Goal: Use online tool/utility: Utilize a website feature to perform a specific function

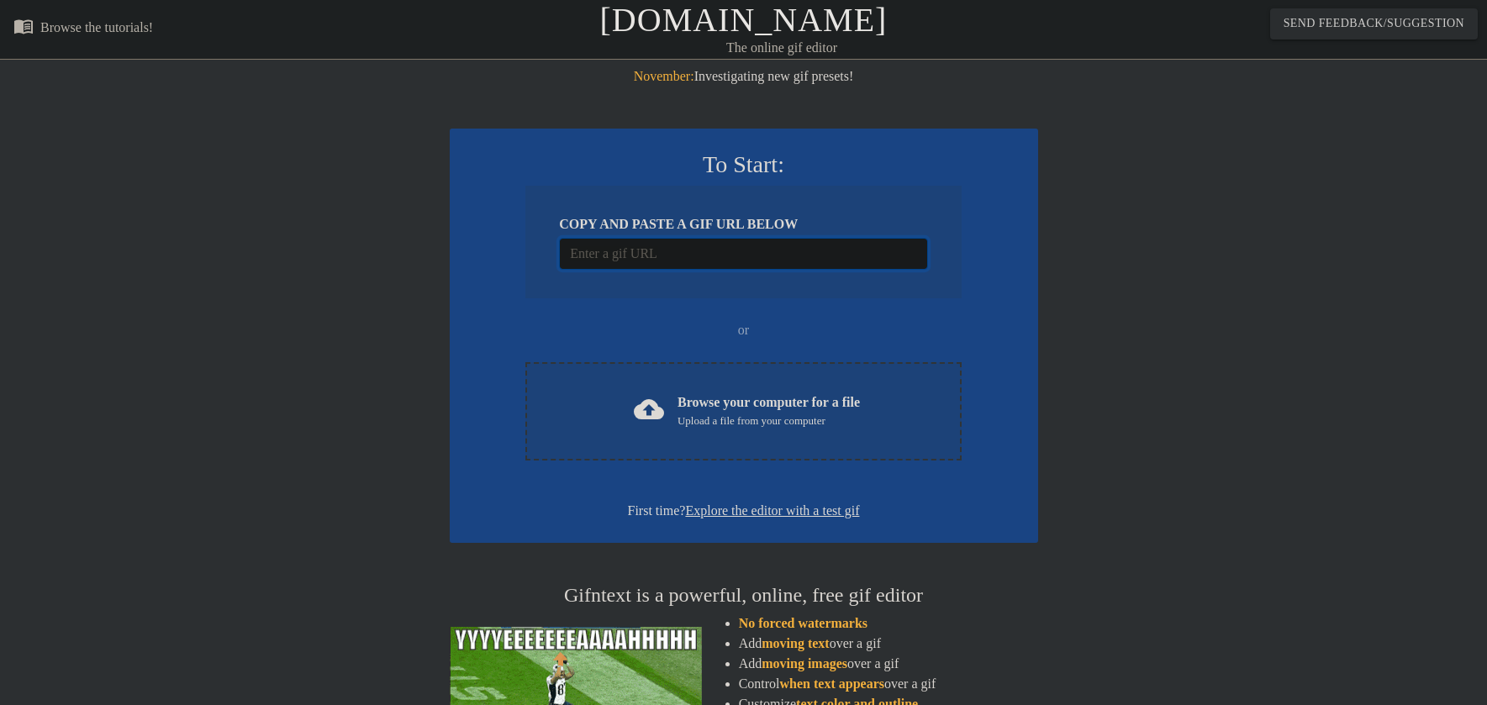
click at [676, 253] on input "Username" at bounding box center [743, 254] width 368 height 32
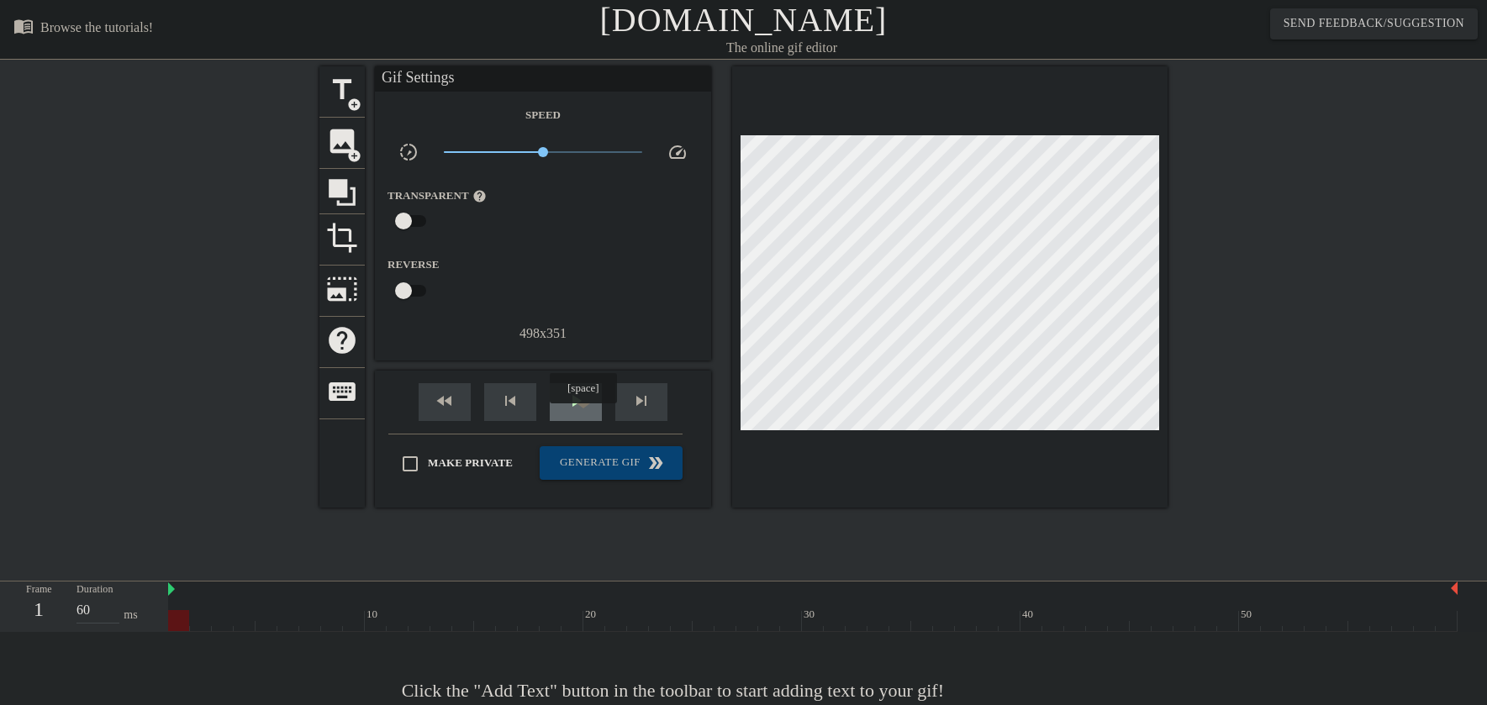
click at [586, 420] on div "play_arrow" at bounding box center [576, 402] width 52 height 38
click at [574, 406] on span "pause" at bounding box center [576, 401] width 20 height 20
click at [343, 82] on span "title" at bounding box center [342, 90] width 32 height 32
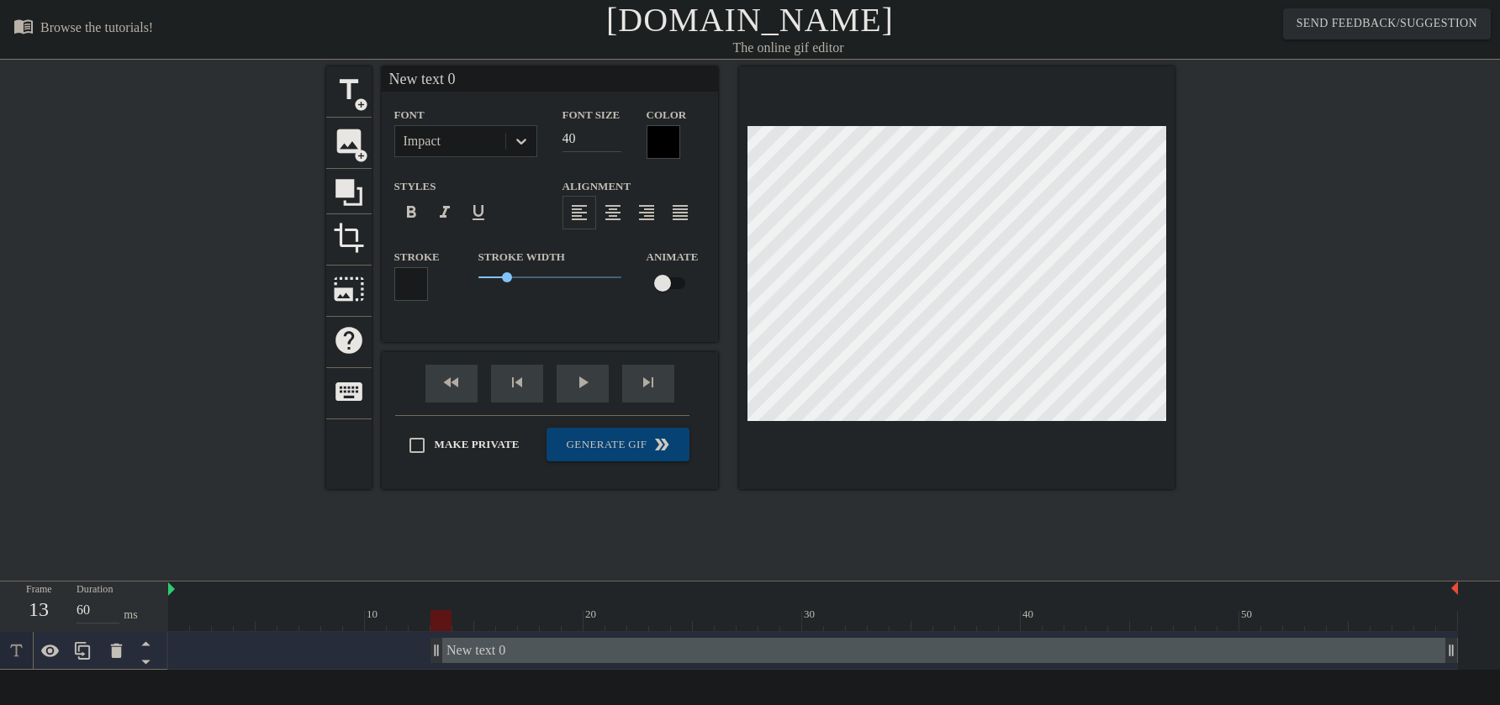
scroll to position [3, 3]
type input "W"
type textarea "W"
type input "Wh"
type textarea "Wh"
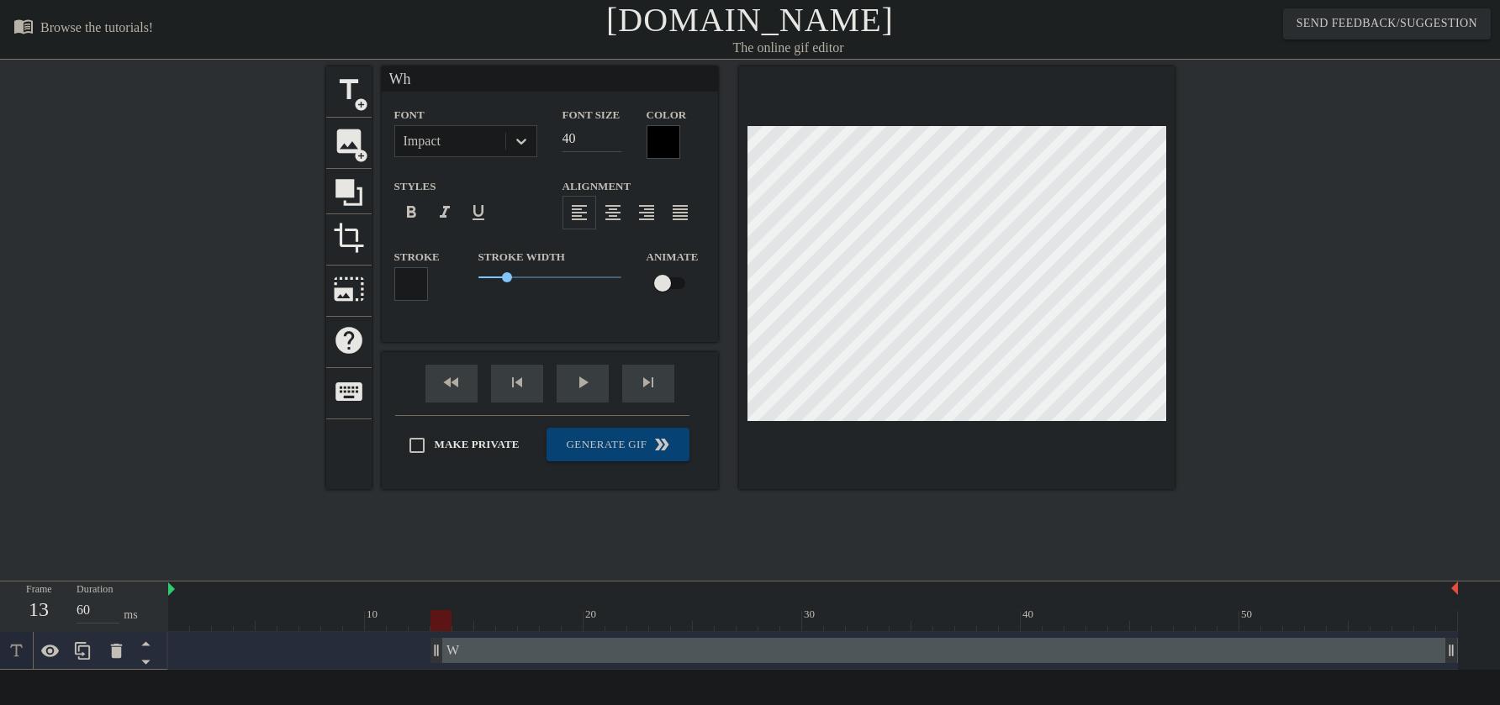
type input "Whe"
type textarea "Whe"
type input "Wher"
type textarea "Wher"
type input "Where"
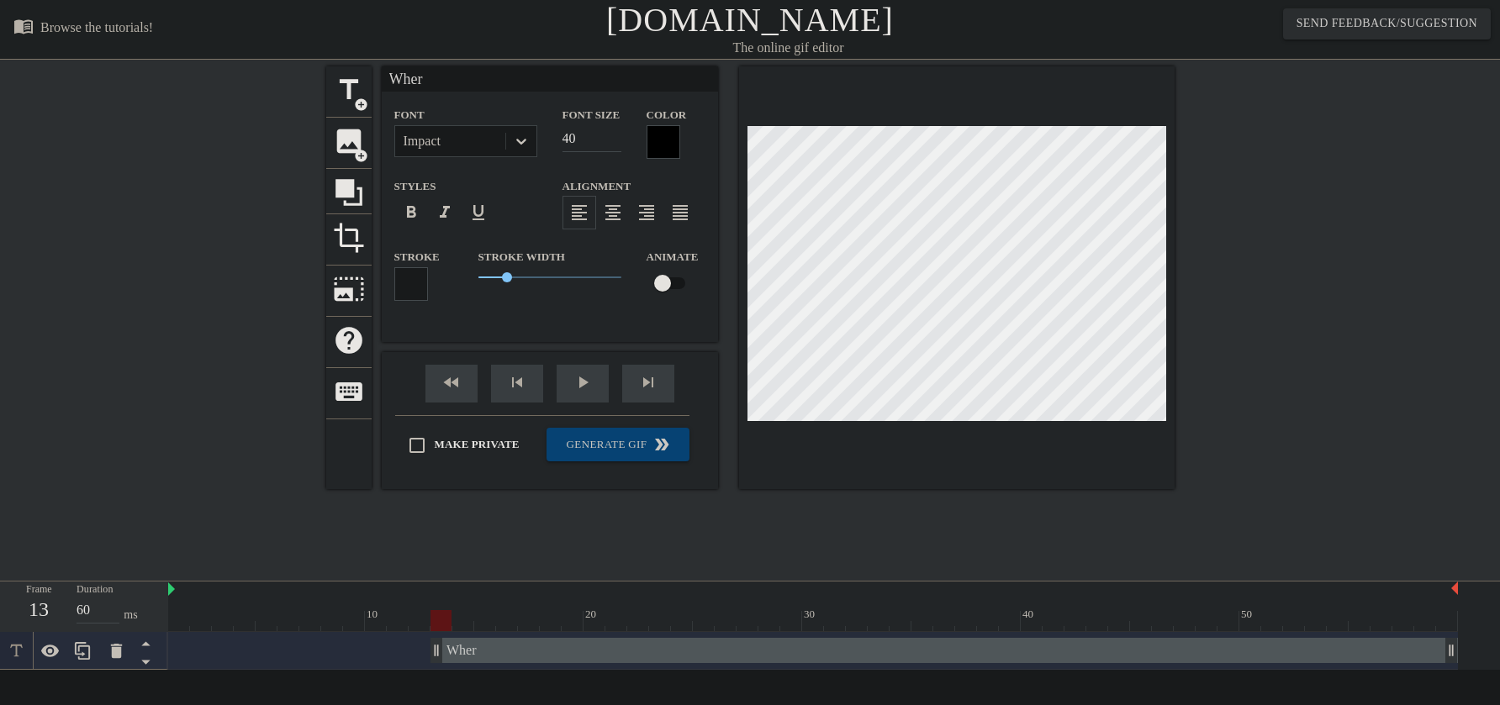
type textarea "Where"
type input "Where"
type textarea "Where"
type input "Where a"
type textarea "Where a"
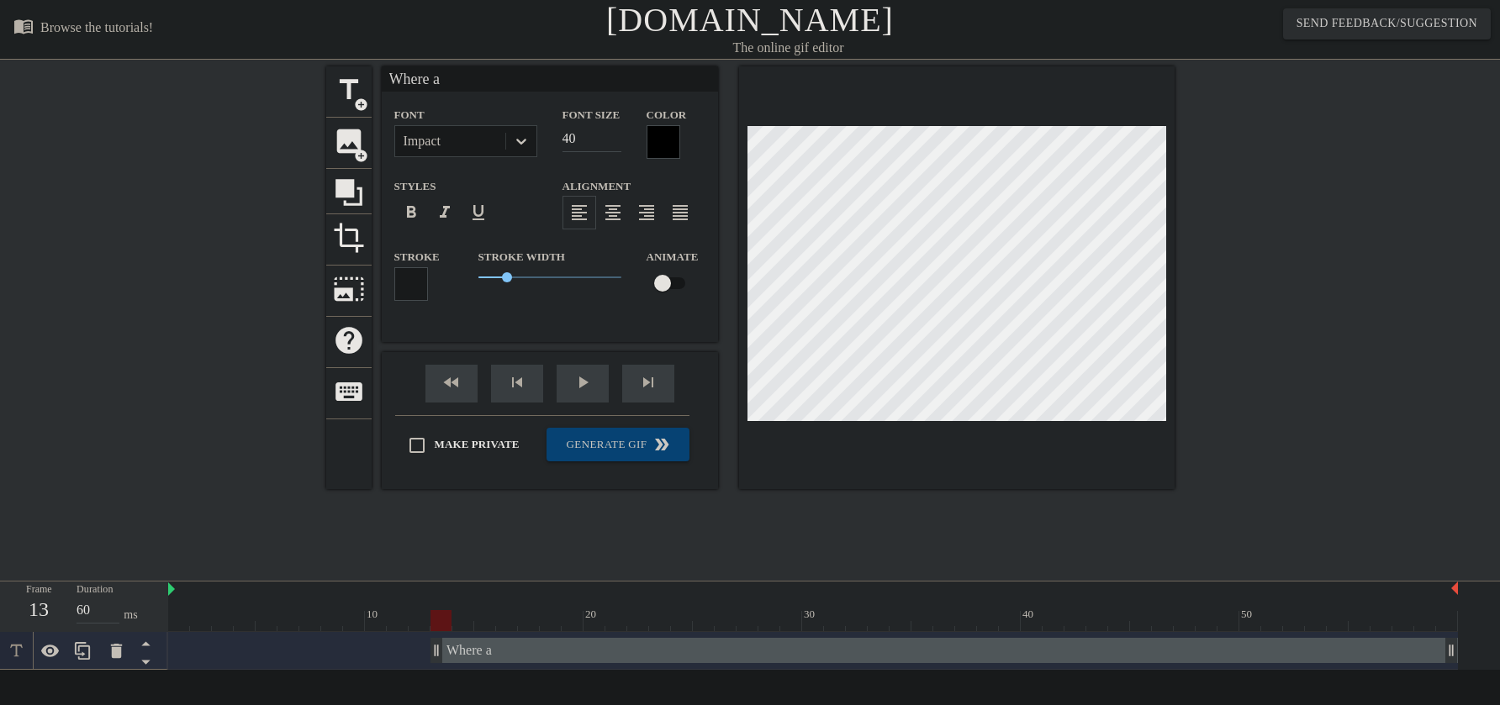
type input "Where ar"
type textarea "Where ar"
type input "Where are"
type textarea "Where are"
type input "Where are"
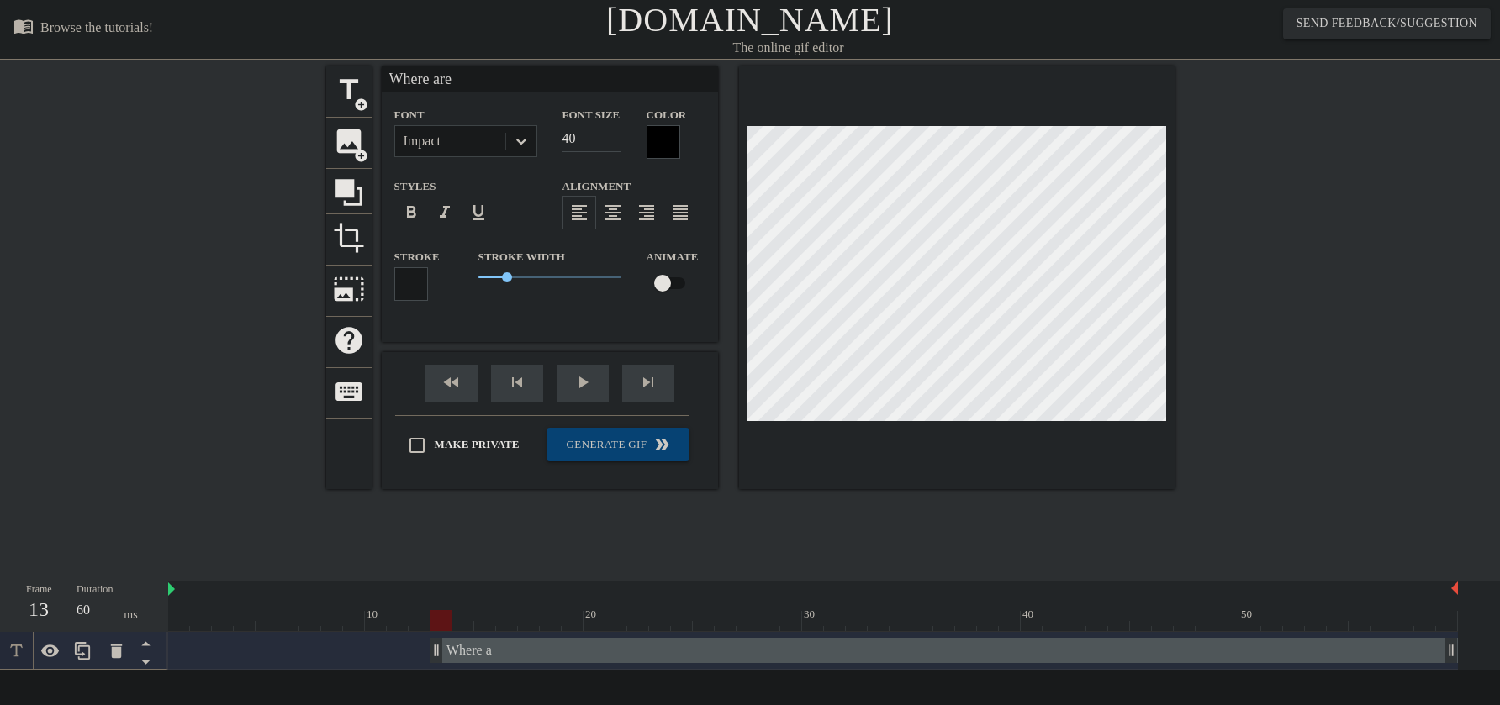
type textarea "Where are"
type input "Where are y"
type textarea "Where are y"
type input "Where are yo"
type textarea "Where are yo"
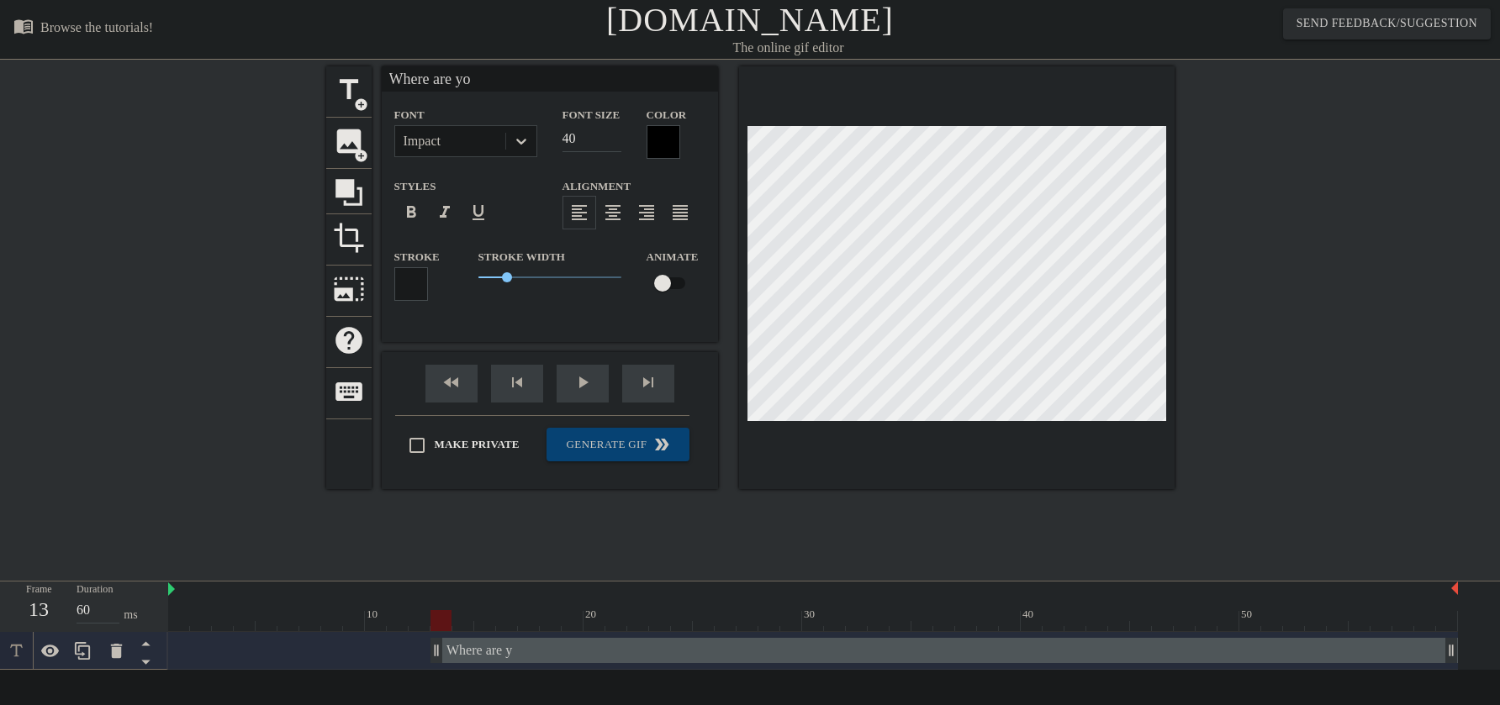
type input "Where are you"
type textarea "Where are you"
type input "Where are you"
type textarea "Where are you"
type input "Where are you s"
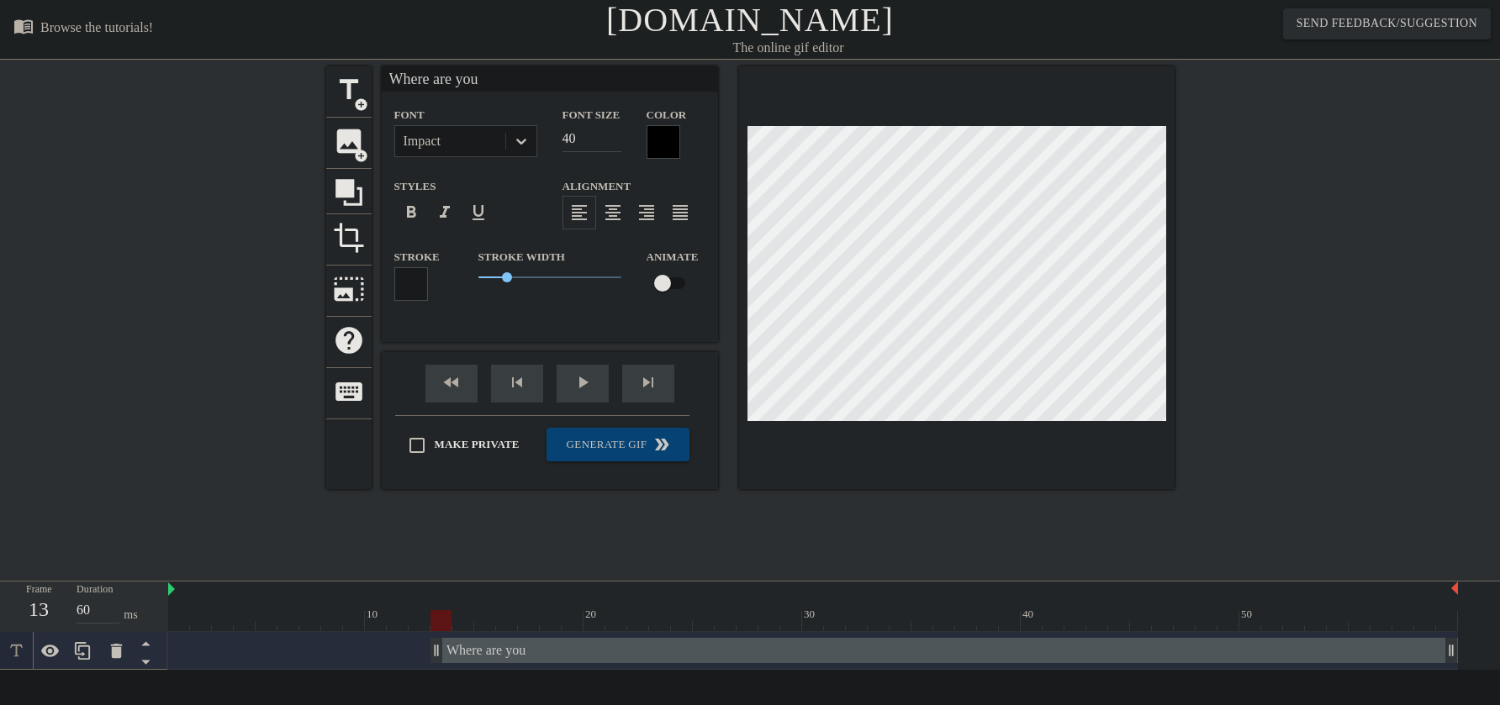
type textarea "Where are you s"
type input "Where are you so"
type textarea "Where are you so"
type input "Where are you son"
type textarea "Where are you son"
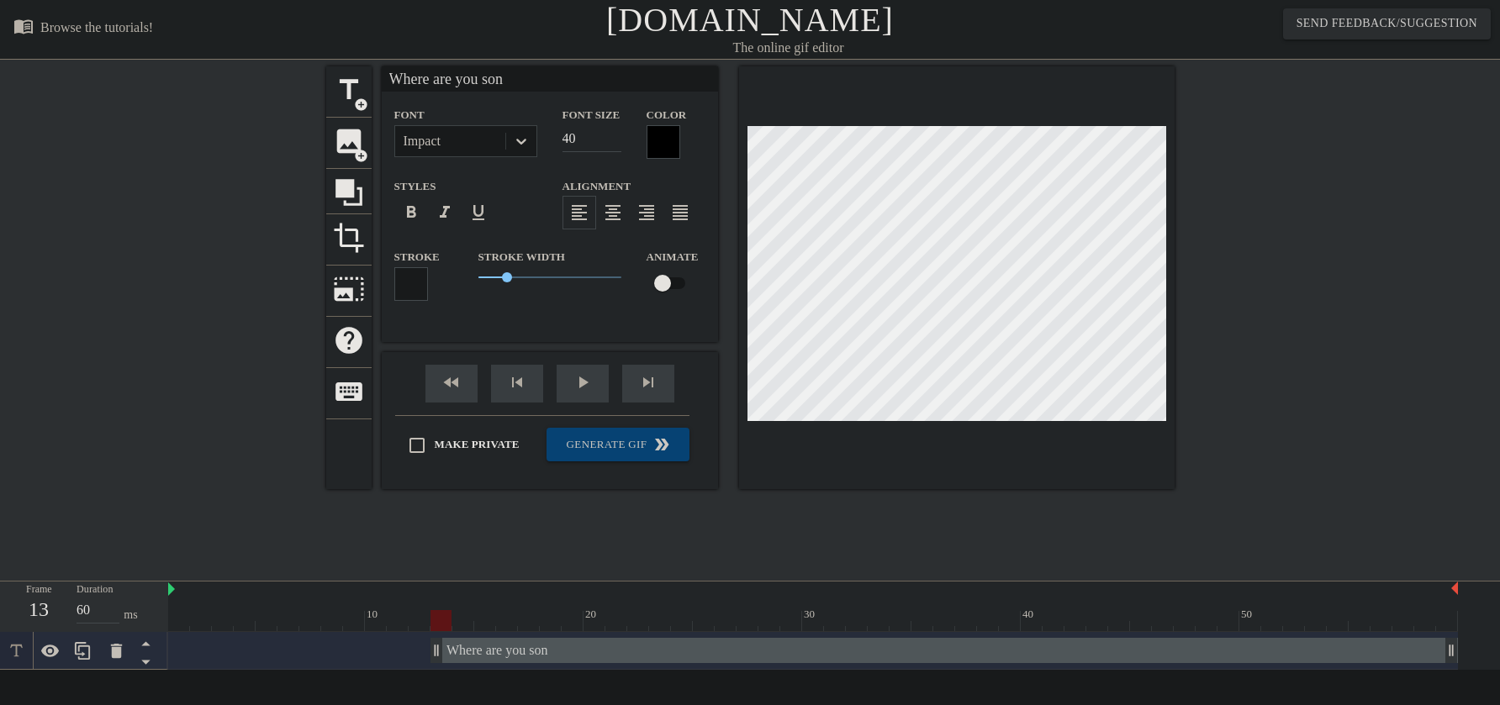
type input "Where are you song"
type textarea "Where are you song"
type input "Where are you songs"
type textarea "Where are you songs"
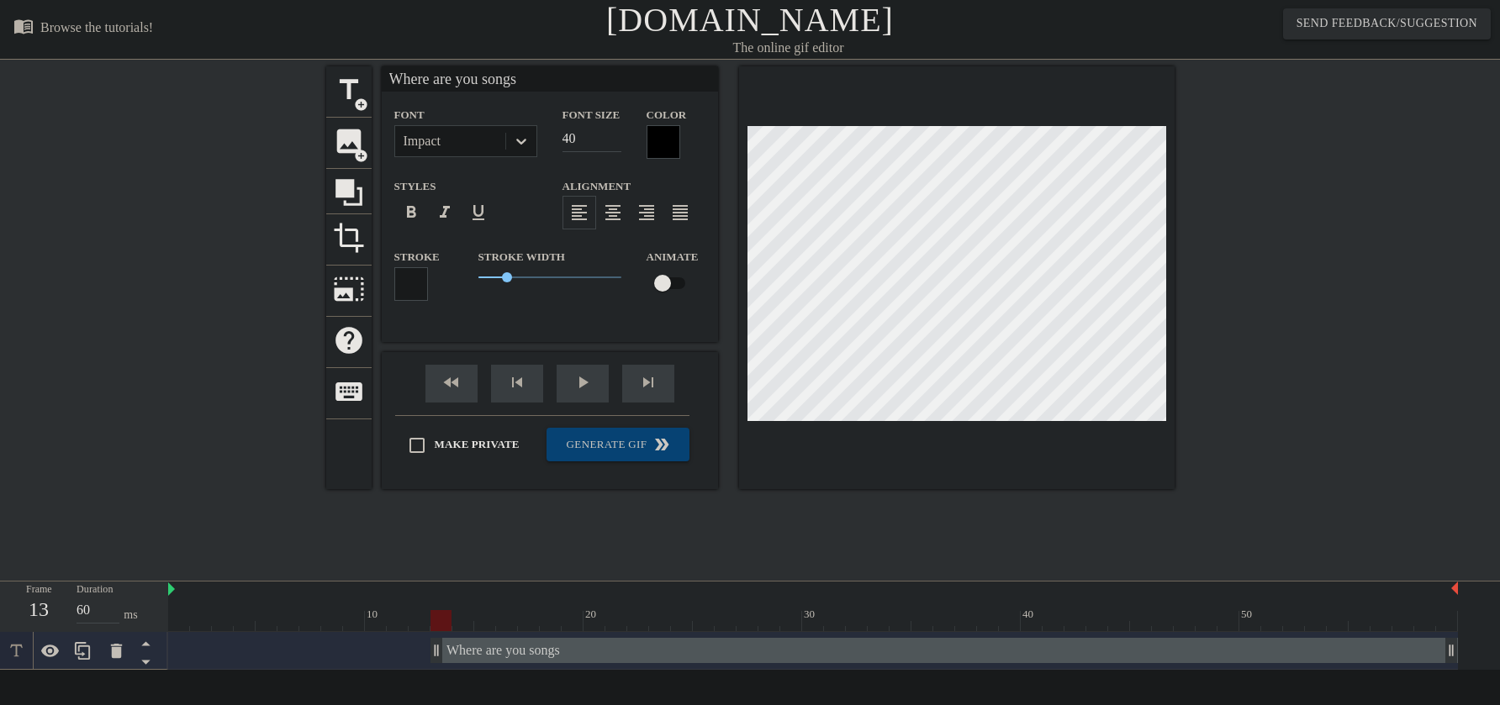
type input "Where are you songs?"
type textarea "Where are you songs?"
type input "Where are your songs?"
type textarea "Where are your songs?"
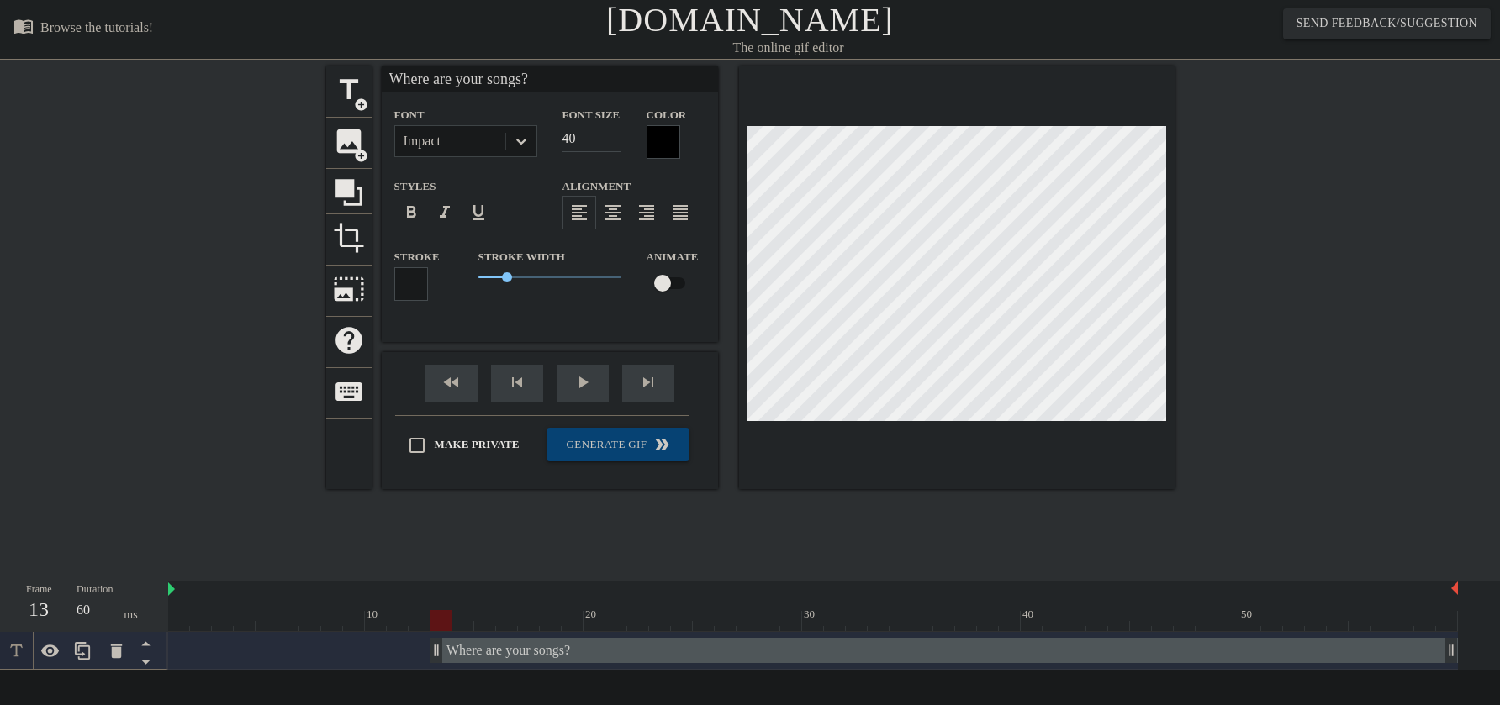
scroll to position [3, 6]
click at [411, 223] on span "format_bold" at bounding box center [411, 213] width 20 height 20
click at [414, 223] on span "format_bold" at bounding box center [411, 213] width 20 height 20
click at [411, 219] on span "format_bold" at bounding box center [411, 213] width 20 height 20
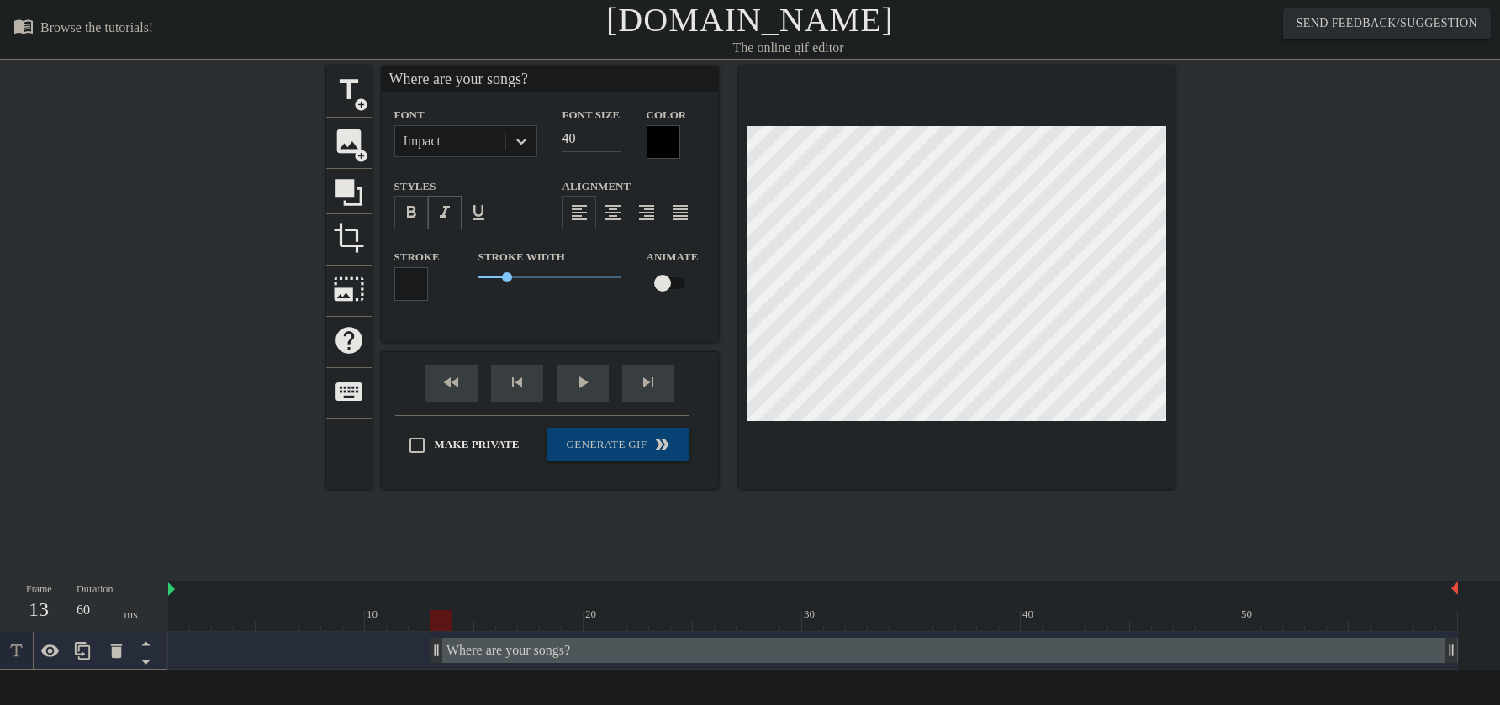
click at [449, 213] on span "format_italic" at bounding box center [445, 213] width 20 height 20
click at [435, 219] on span "format_italic" at bounding box center [445, 213] width 20 height 20
click at [403, 222] on span "format_bold" at bounding box center [411, 213] width 20 height 20
click at [419, 223] on span "format_bold" at bounding box center [411, 213] width 20 height 20
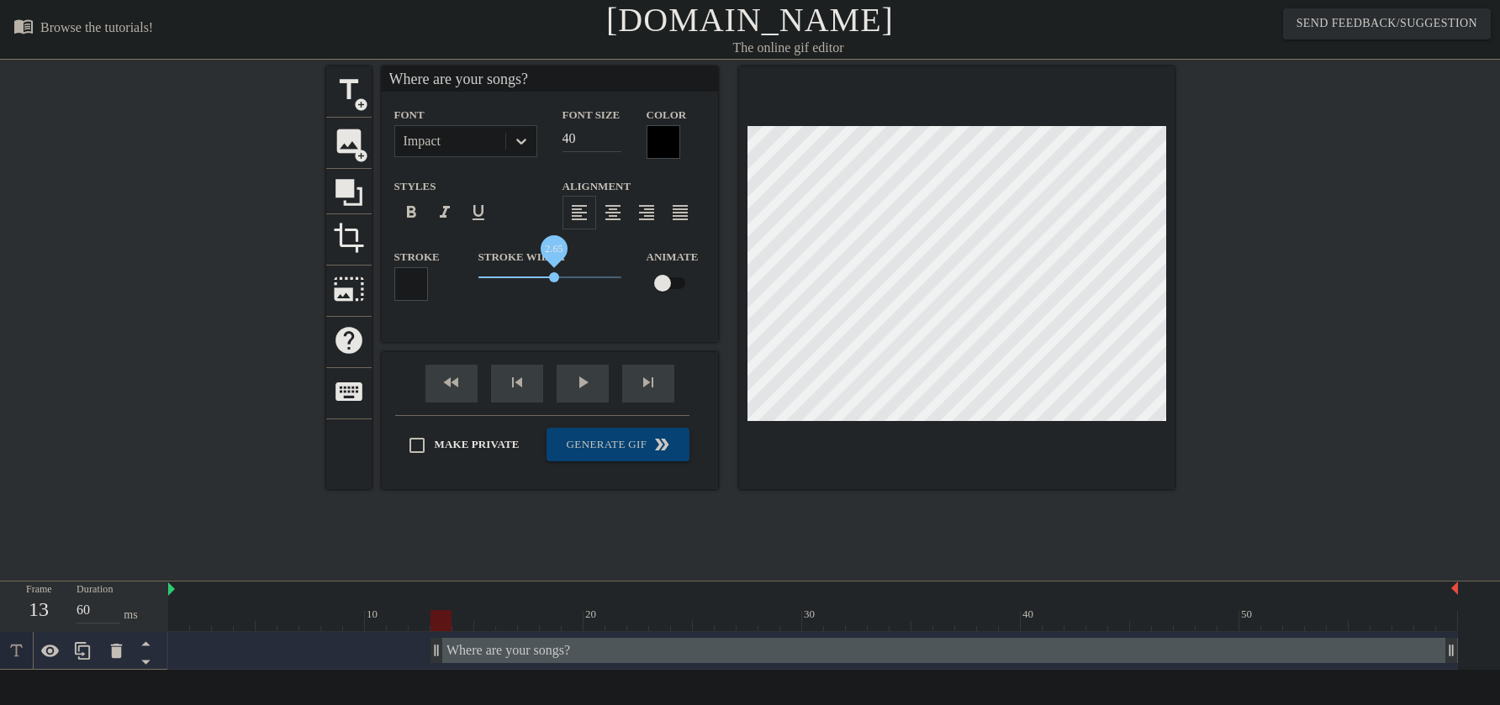
drag, startPoint x: 510, startPoint y: 283, endPoint x: 554, endPoint y: 288, distance: 44.8
click at [554, 282] on span "2.65" at bounding box center [554, 277] width 10 height 10
click at [595, 316] on div "Stroke Width 2.65" at bounding box center [550, 281] width 168 height 70
click at [893, 512] on div "title add_circle image add_circle crop photo_size_select_large help keyboard Wh…" at bounding box center [750, 318] width 848 height 504
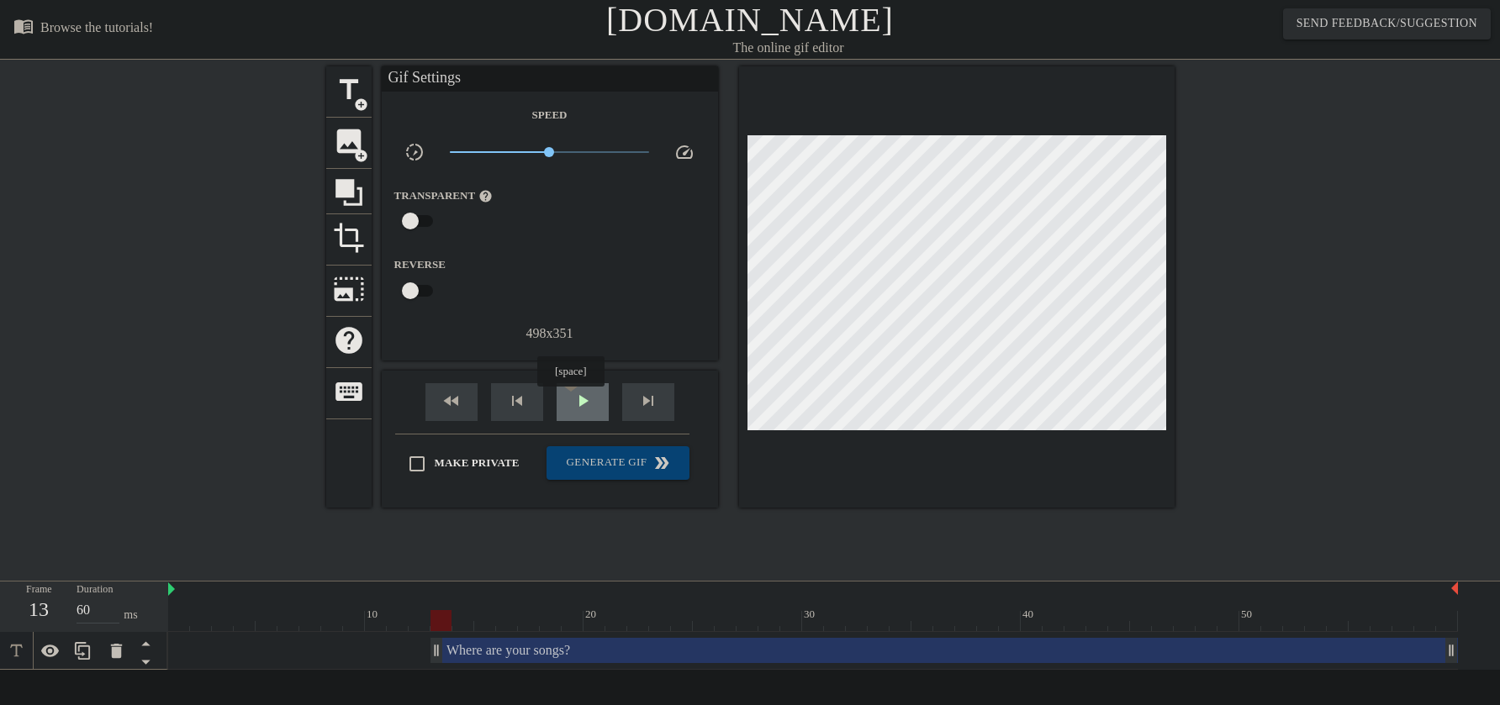
click at [573, 399] on span "play_arrow" at bounding box center [583, 401] width 20 height 20
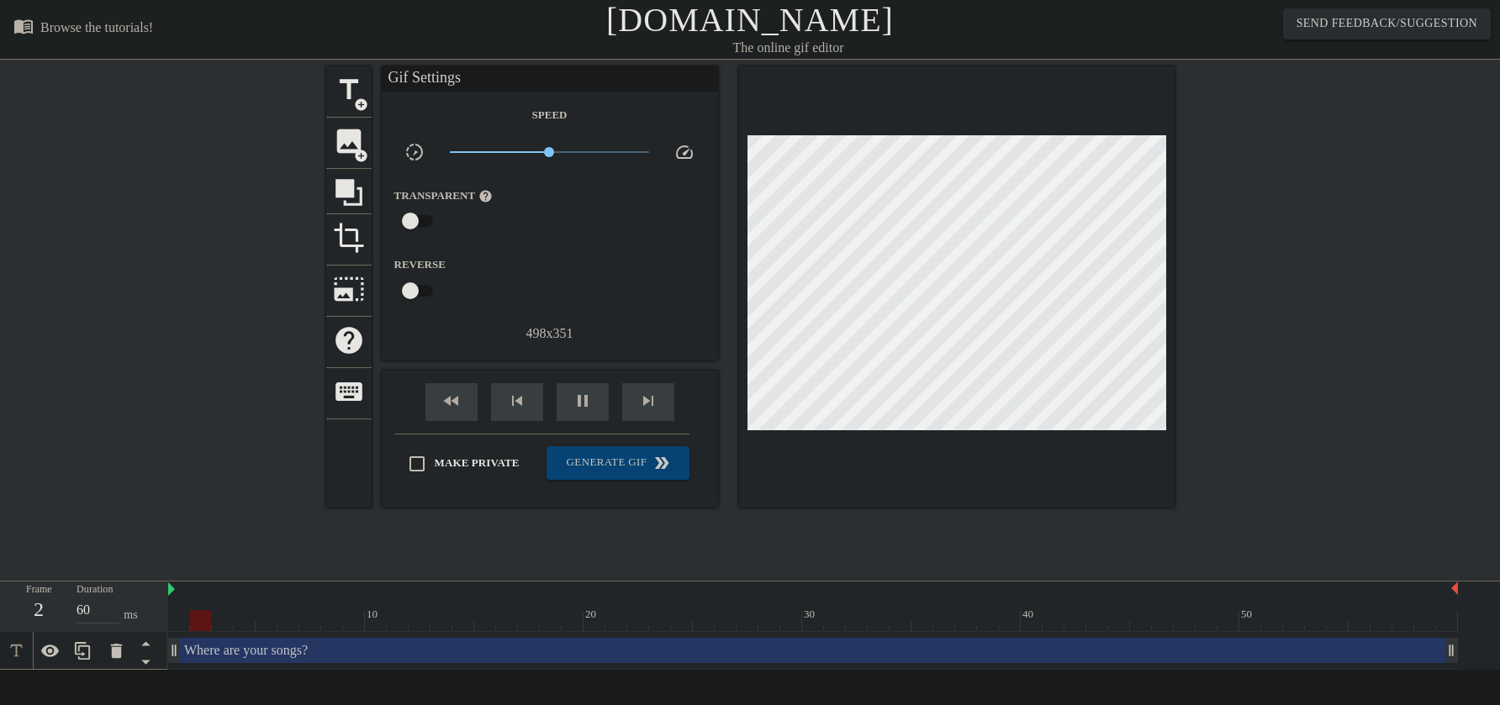
drag, startPoint x: 436, startPoint y: 648, endPoint x: 172, endPoint y: 648, distance: 263.2
click at [614, 472] on span "Generate Gif double_arrow" at bounding box center [617, 463] width 129 height 20
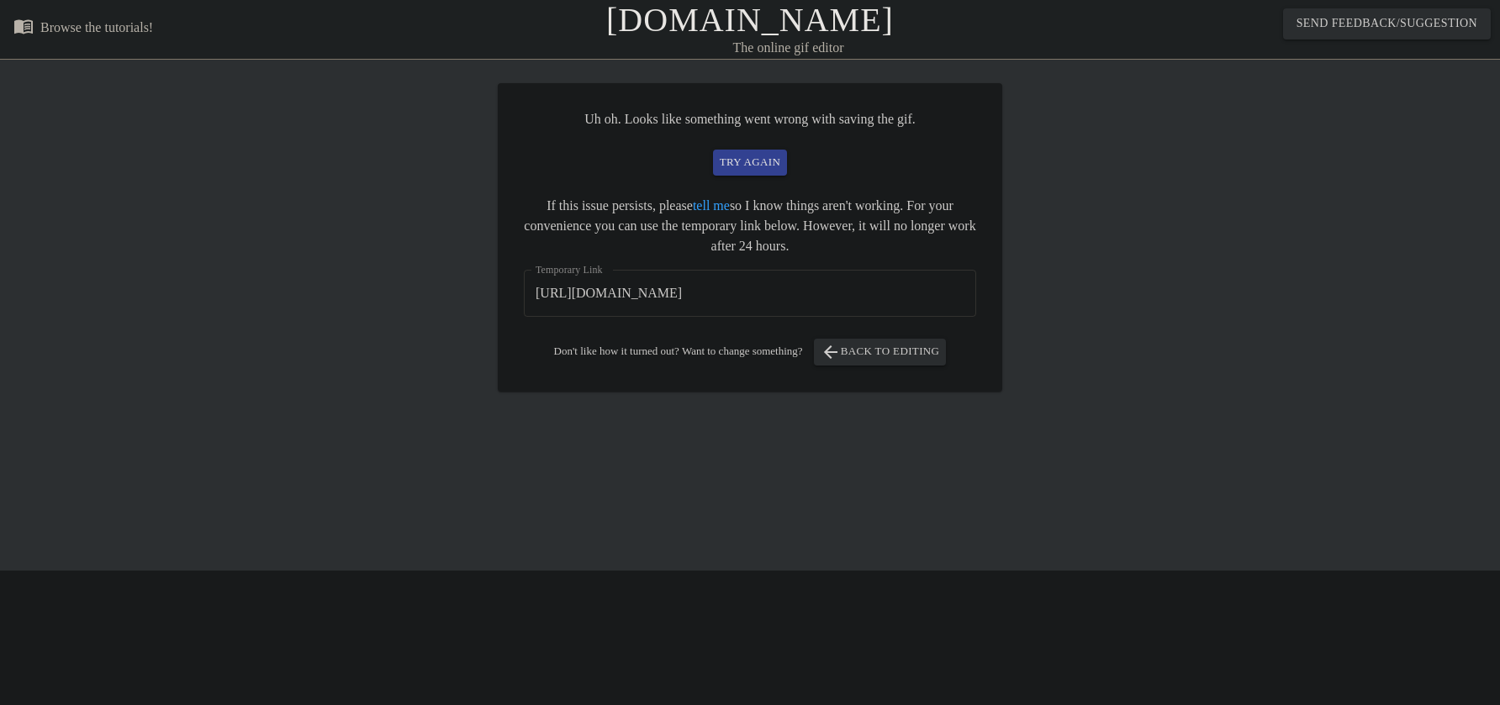
click at [723, 298] on input "[URL][DOMAIN_NAME]" at bounding box center [750, 293] width 452 height 47
click at [751, 166] on span "try again" at bounding box center [750, 162] width 61 height 19
click at [938, 353] on span "arrow_back Back to Editing" at bounding box center [880, 352] width 119 height 20
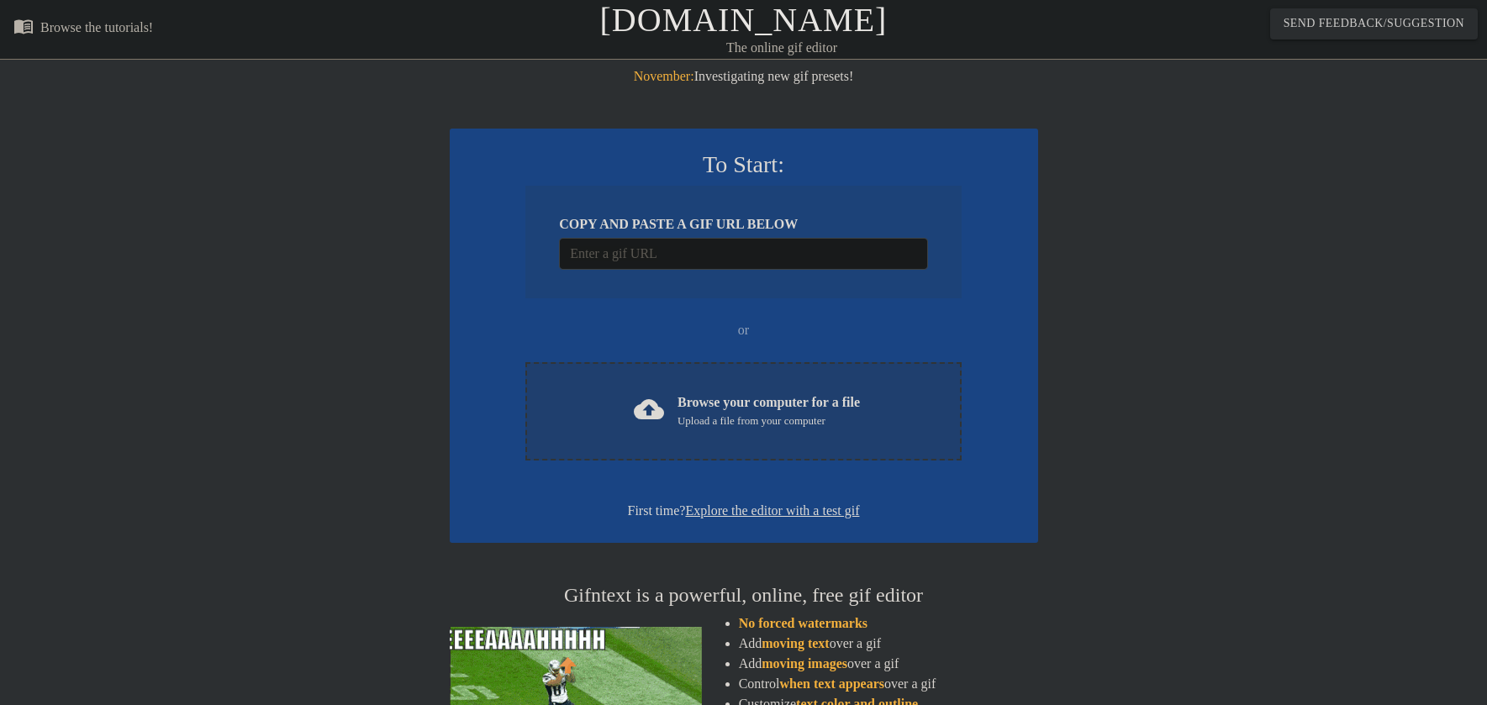
click at [768, 420] on div "Upload a file from your computer" at bounding box center [769, 421] width 182 height 17
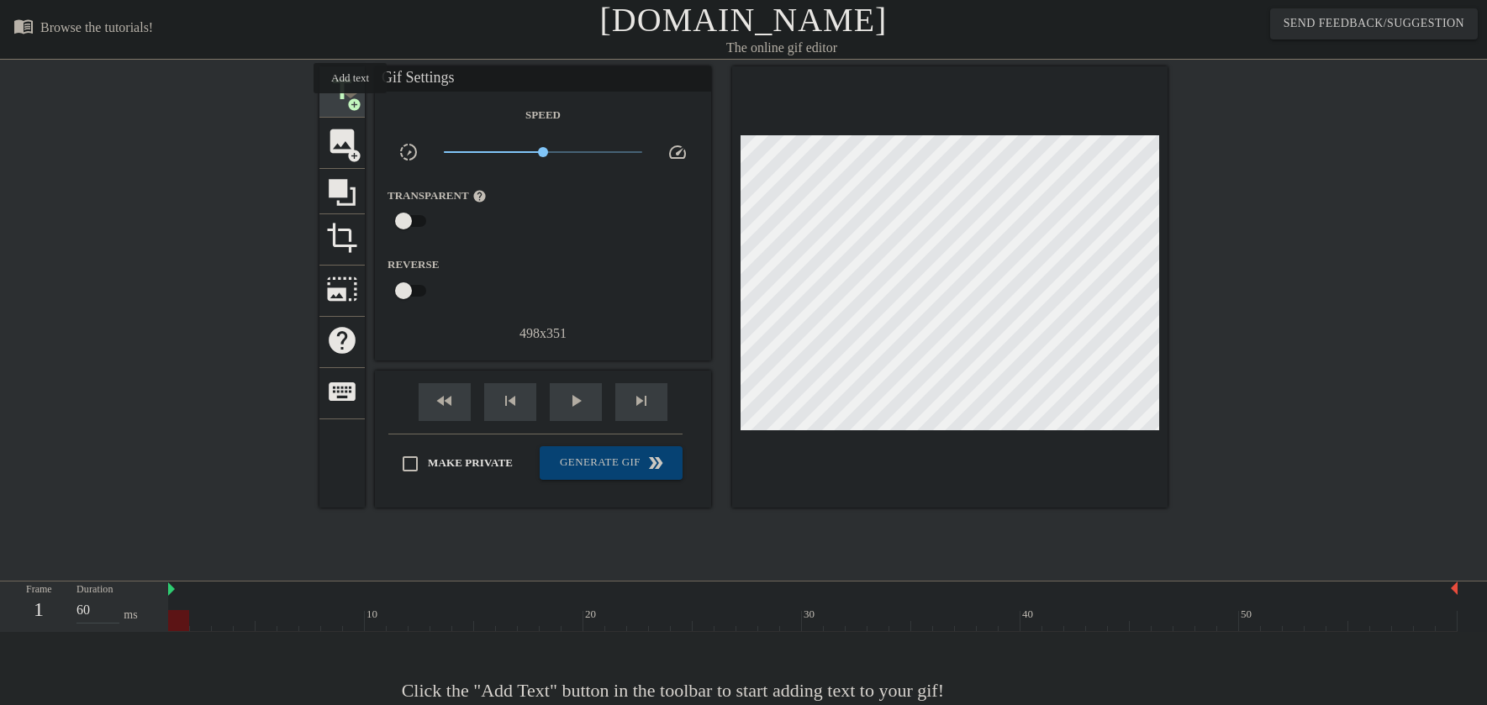
click at [355, 105] on span "add_circle" at bounding box center [354, 105] width 14 height 14
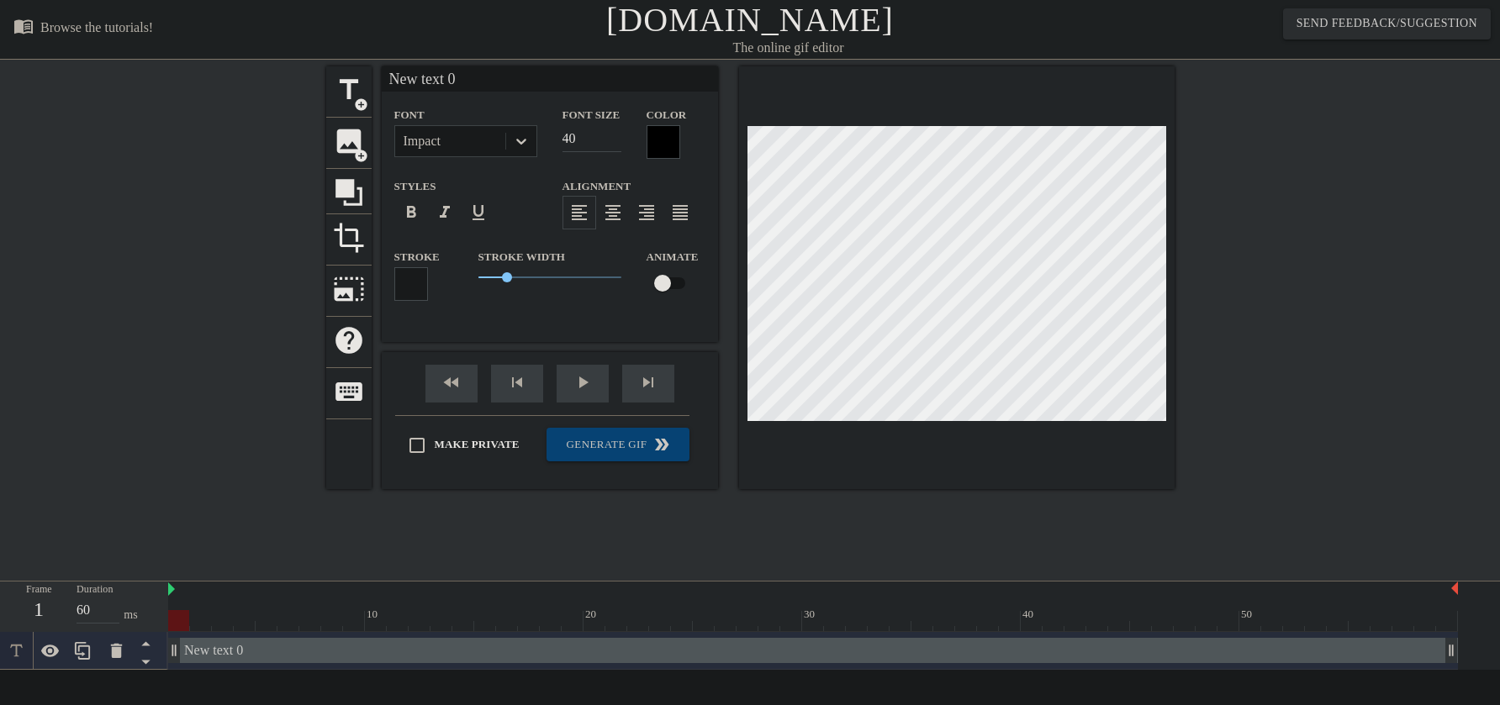
scroll to position [3, 3]
type input "W"
type textarea "W"
type input "Wh"
type textarea "Wh"
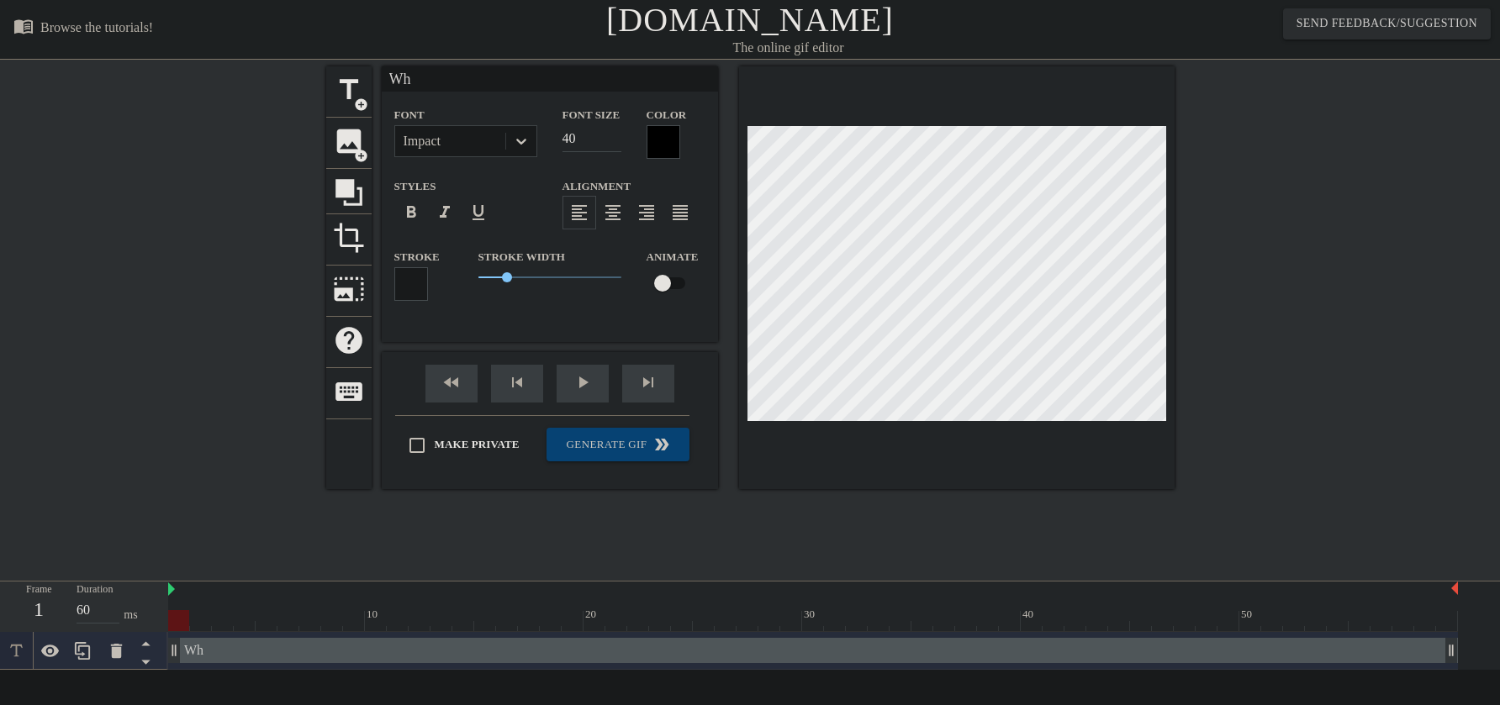
type input "Whe"
type textarea "Whe"
type input "Wher"
type textarea "Wher"
type input "Where"
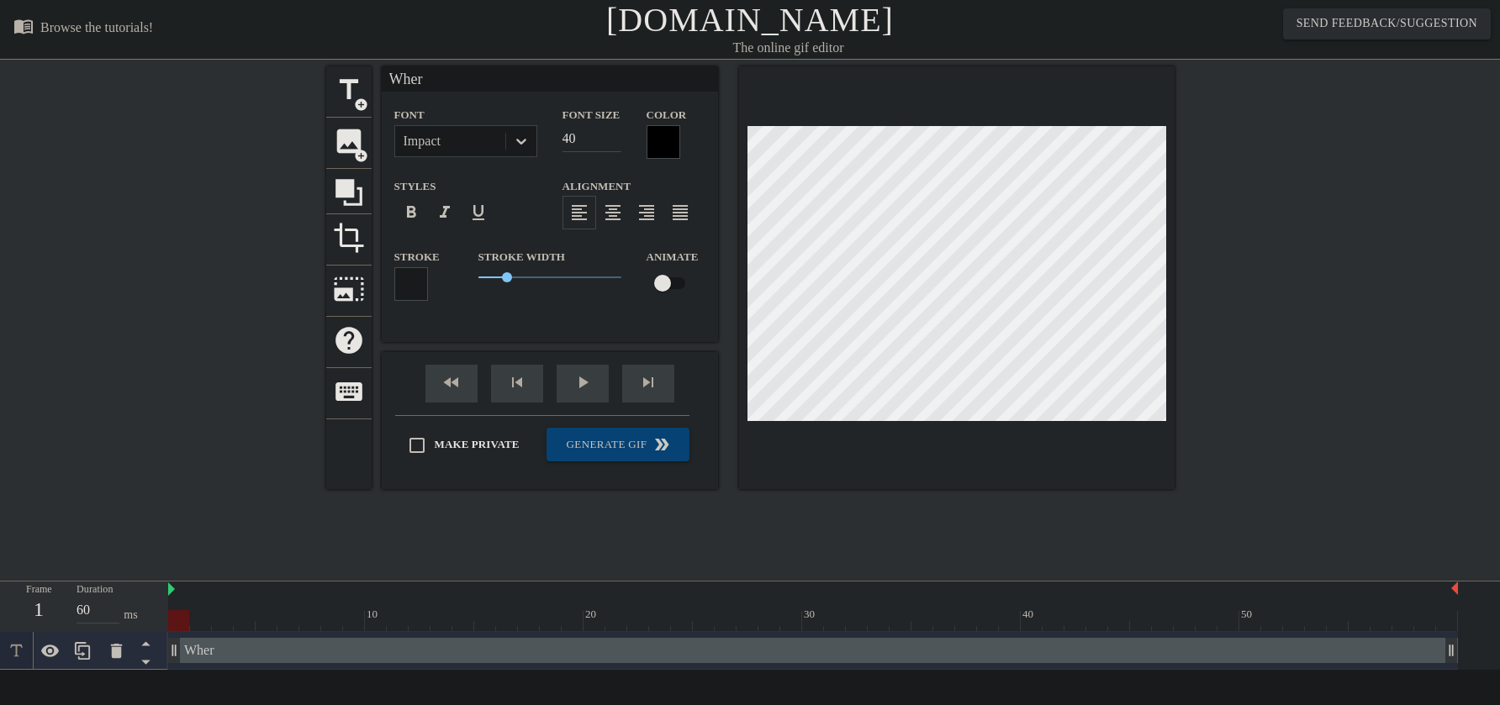
type textarea "Where"
type input "Where"
type textarea "Where"
type input "Where a"
type textarea "Where a"
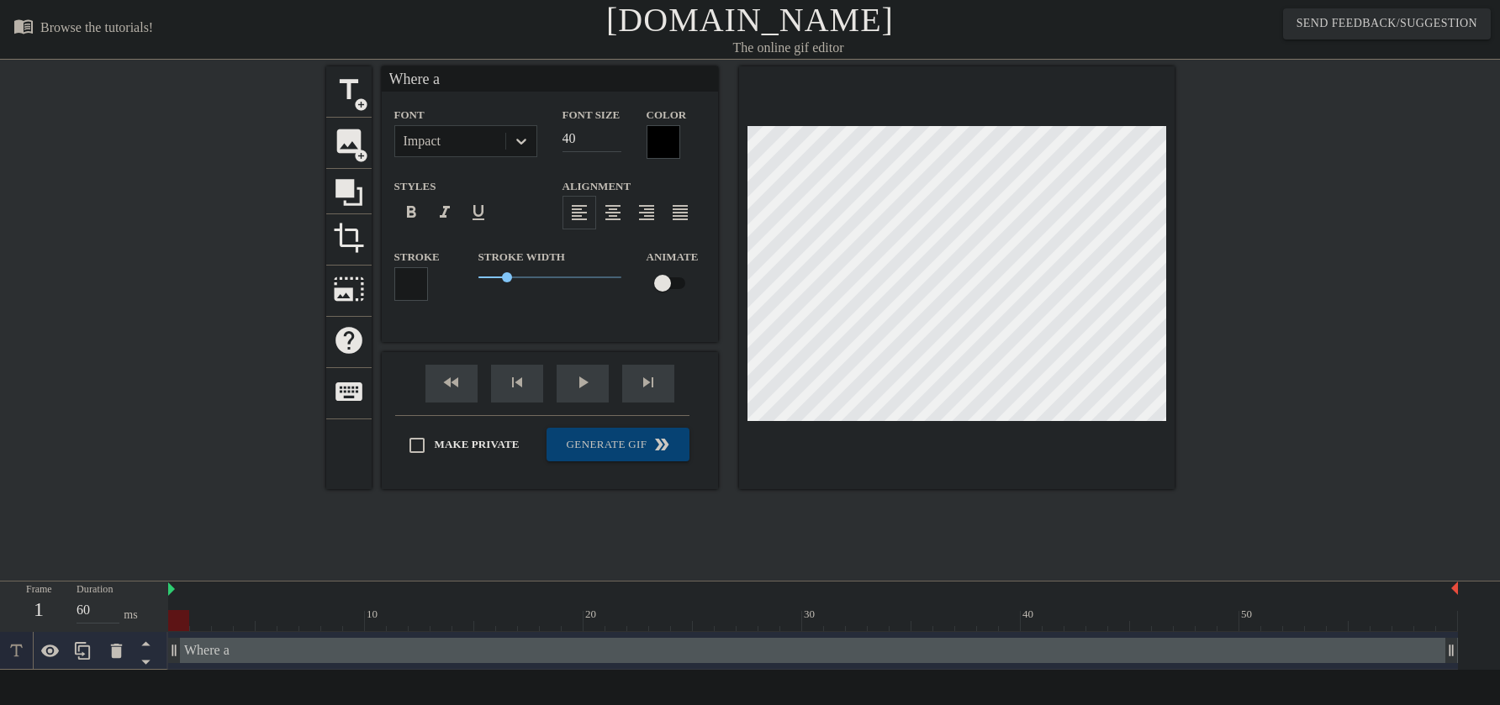
type input "Where ar"
type textarea "Where ar"
type input "Where are"
type textarea "Where are"
type input "Where are"
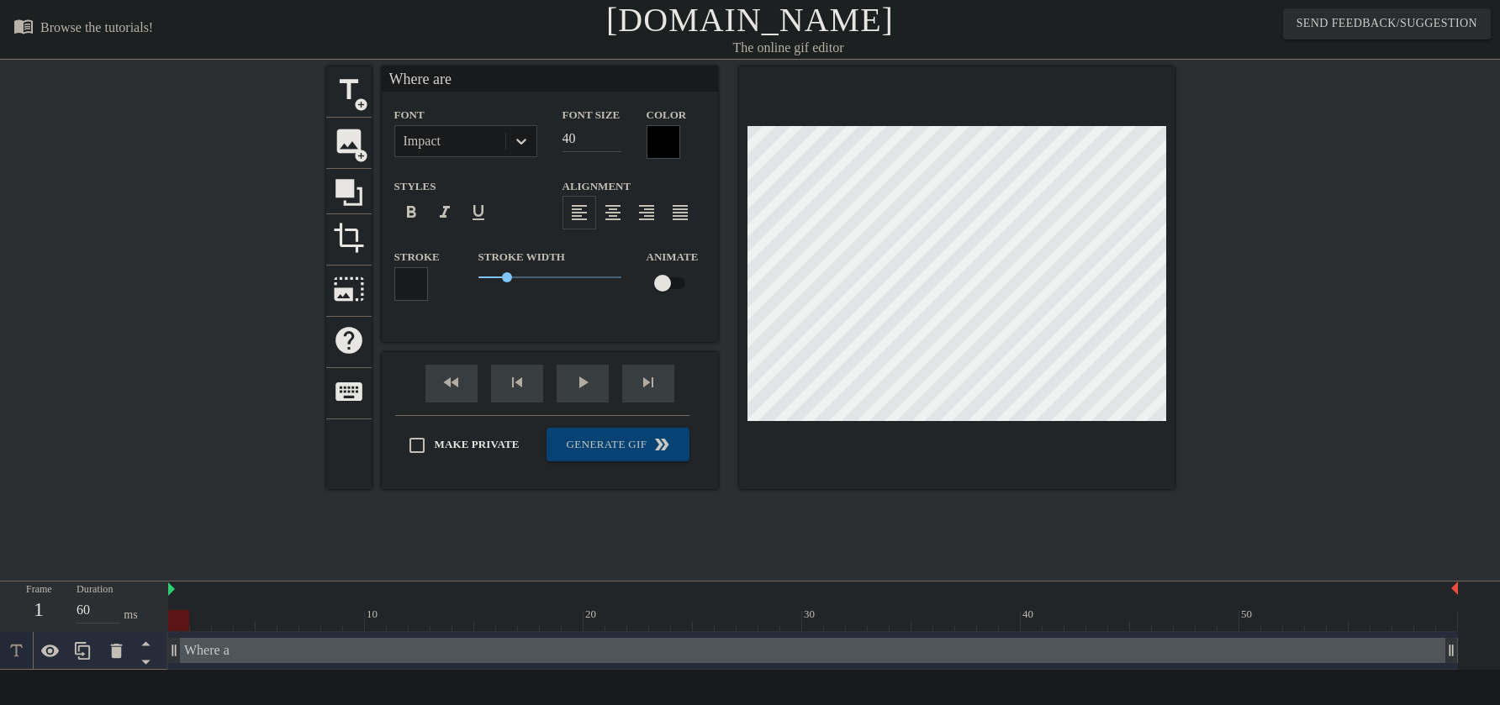
type textarea "Where are"
type input "Where are y"
type textarea "Where are y"
type input "Where are yo"
type textarea "Where are yo"
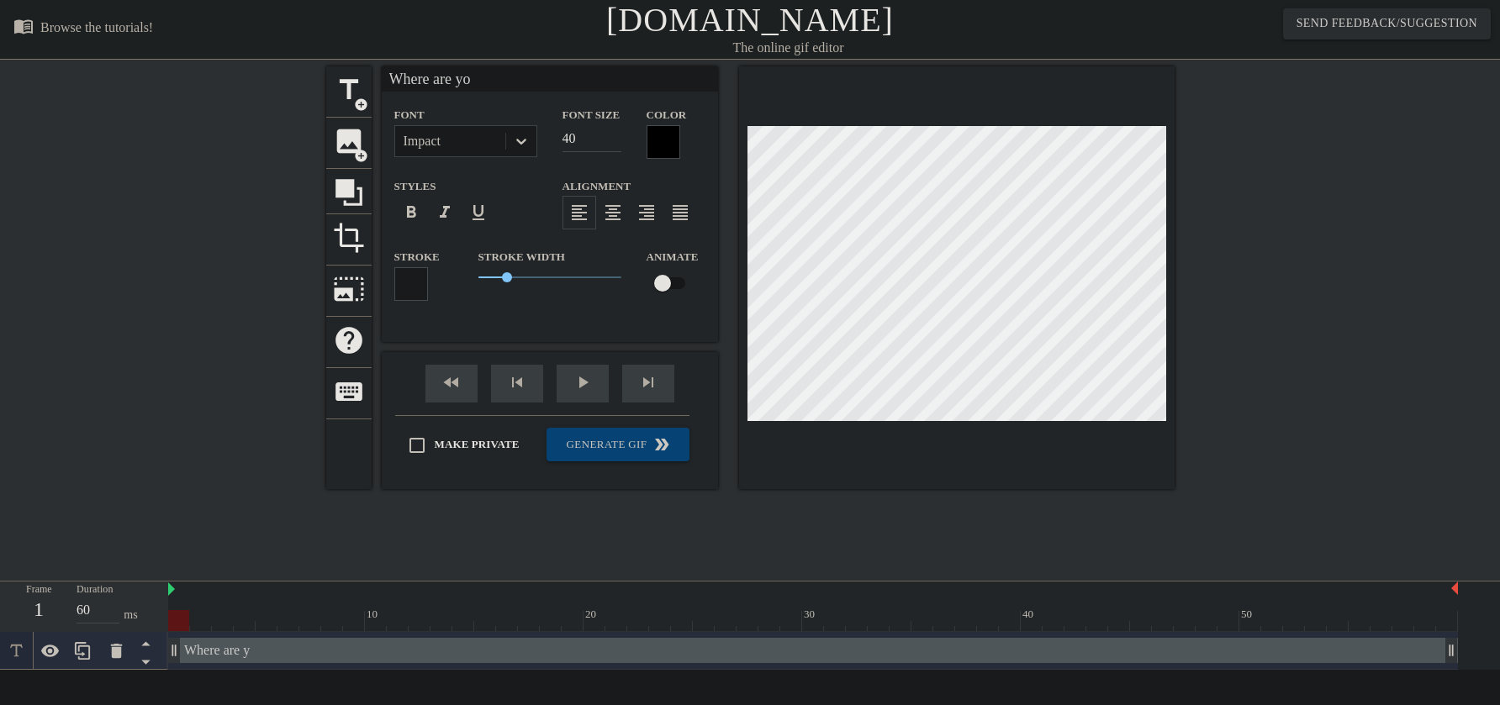
type input "Where are you"
type textarea "Where are you"
type input "Where are your"
type textarea "Where are your"
type input "Where are your"
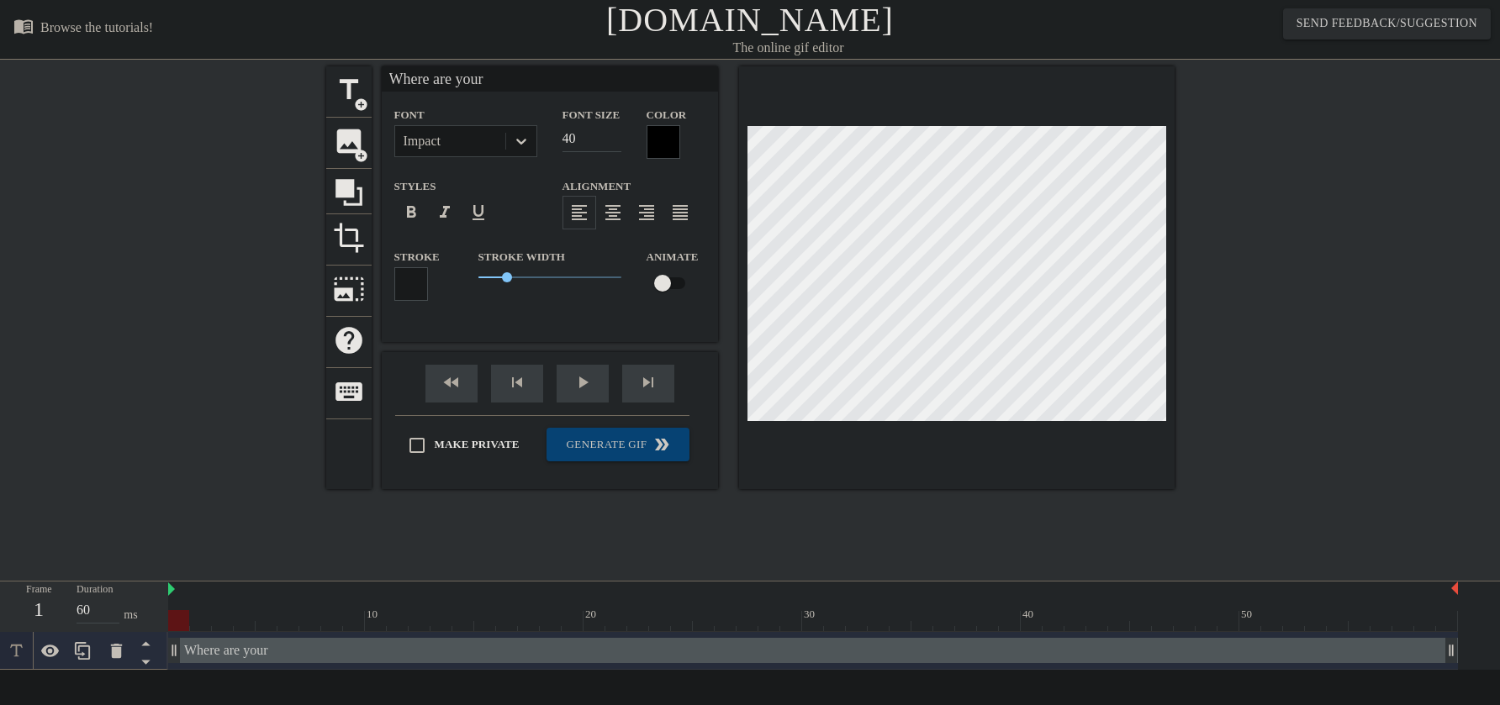
type textarea "Where are your"
type input "Where are your s"
type textarea "Where are your s"
type input "Where are your so"
type textarea "Where are your so"
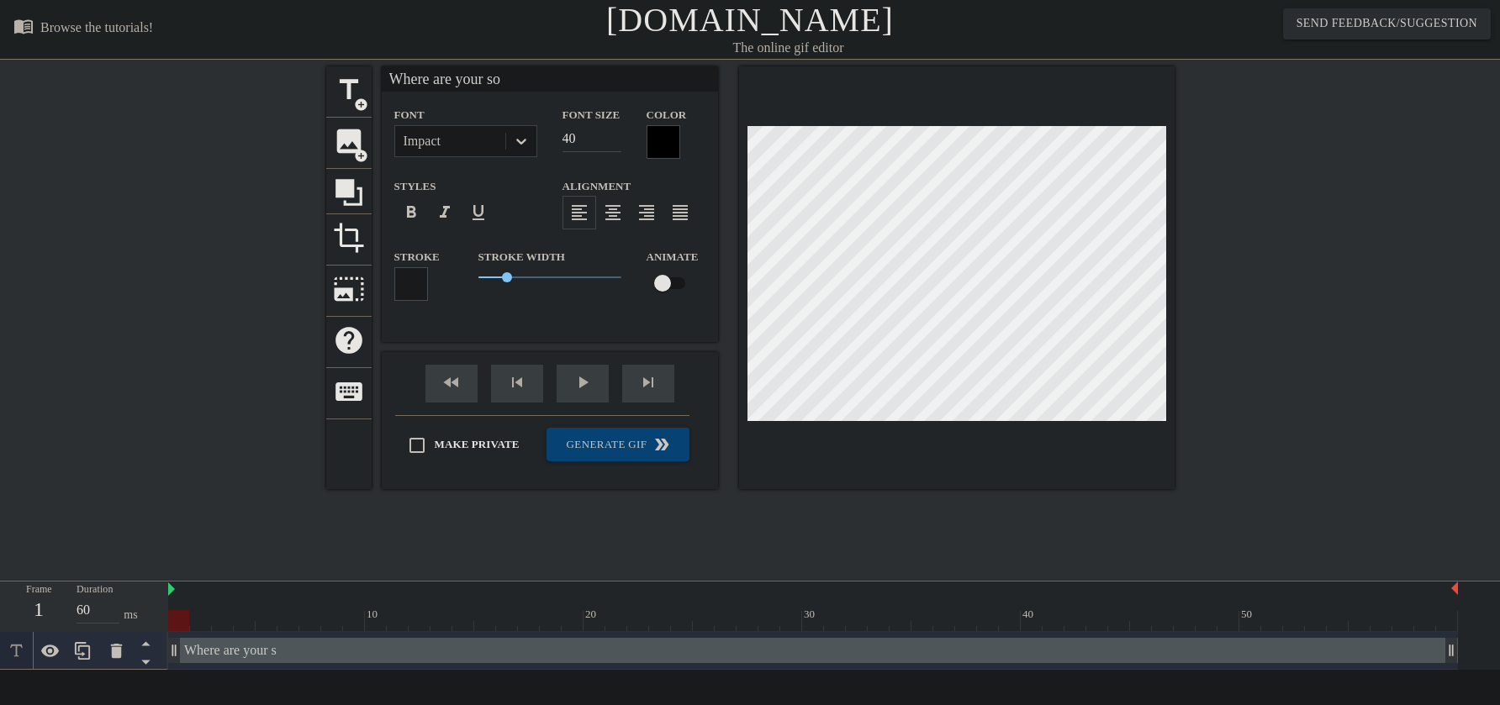
type input "Where are your son"
type textarea "Where are your song"
type input "Where are your songs"
type textarea "Where are your songs"
type input "Where are your songs?"
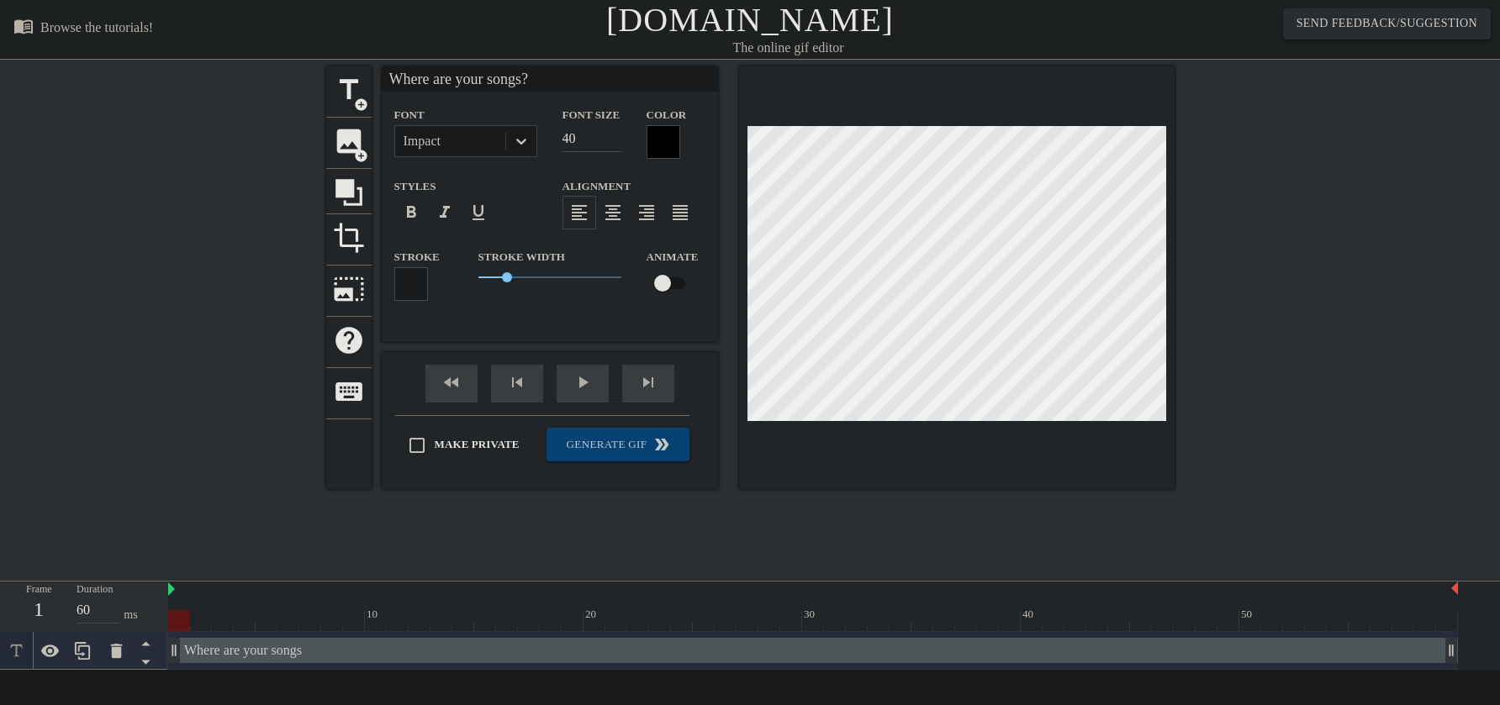
scroll to position [3, 9]
type textarea "Where are your songs?"
drag, startPoint x: 508, startPoint y: 288, endPoint x: 531, endPoint y: 290, distance: 23.7
click at [531, 288] on span "1.85" at bounding box center [549, 277] width 143 height 20
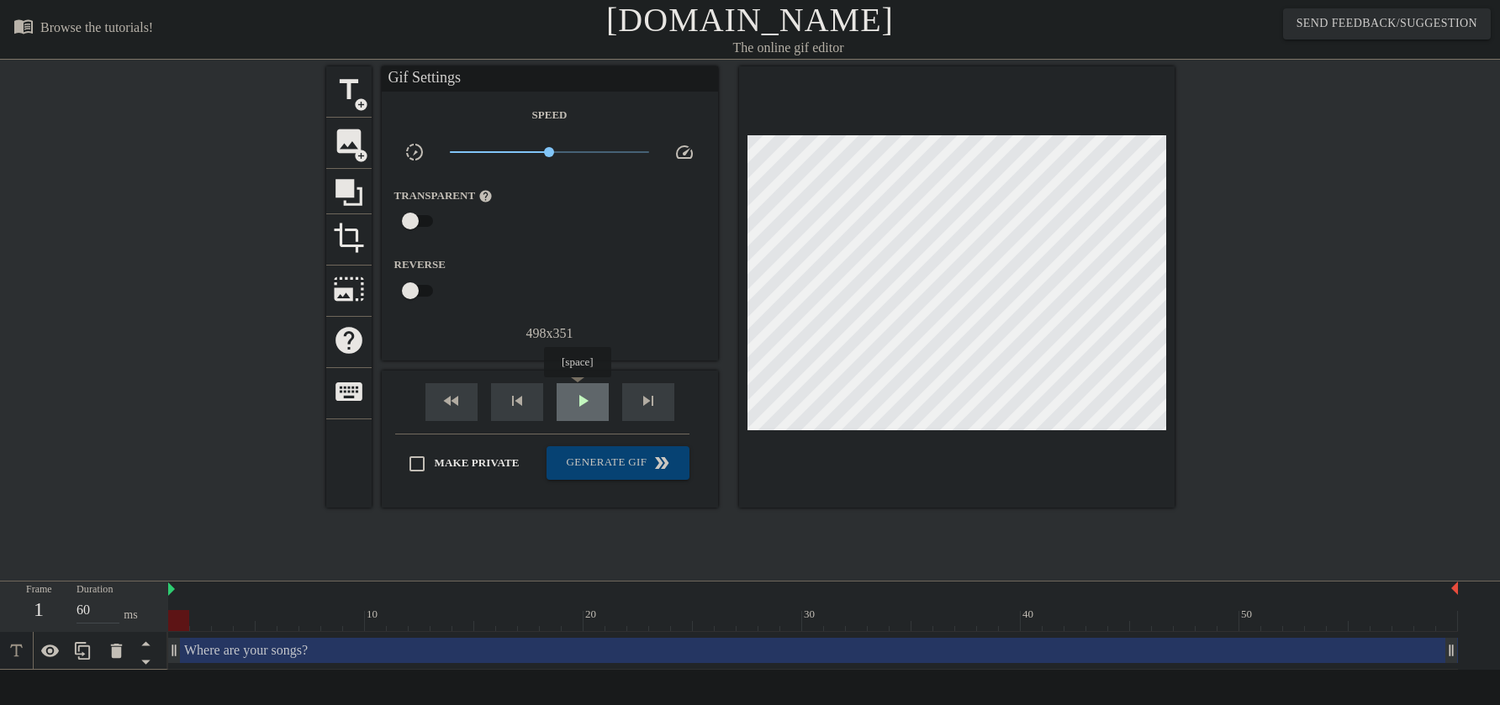
click at [580, 389] on div "play_arrow" at bounding box center [583, 402] width 52 height 38
click at [578, 396] on span "pause" at bounding box center [583, 401] width 20 height 20
drag, startPoint x: 511, startPoint y: 621, endPoint x: 176, endPoint y: 624, distance: 335.5
click at [176, 624] on div at bounding box center [178, 620] width 21 height 21
click at [620, 458] on span "Generate Gif double_arrow" at bounding box center [617, 463] width 129 height 20
